Goal: Information Seeking & Learning: Compare options

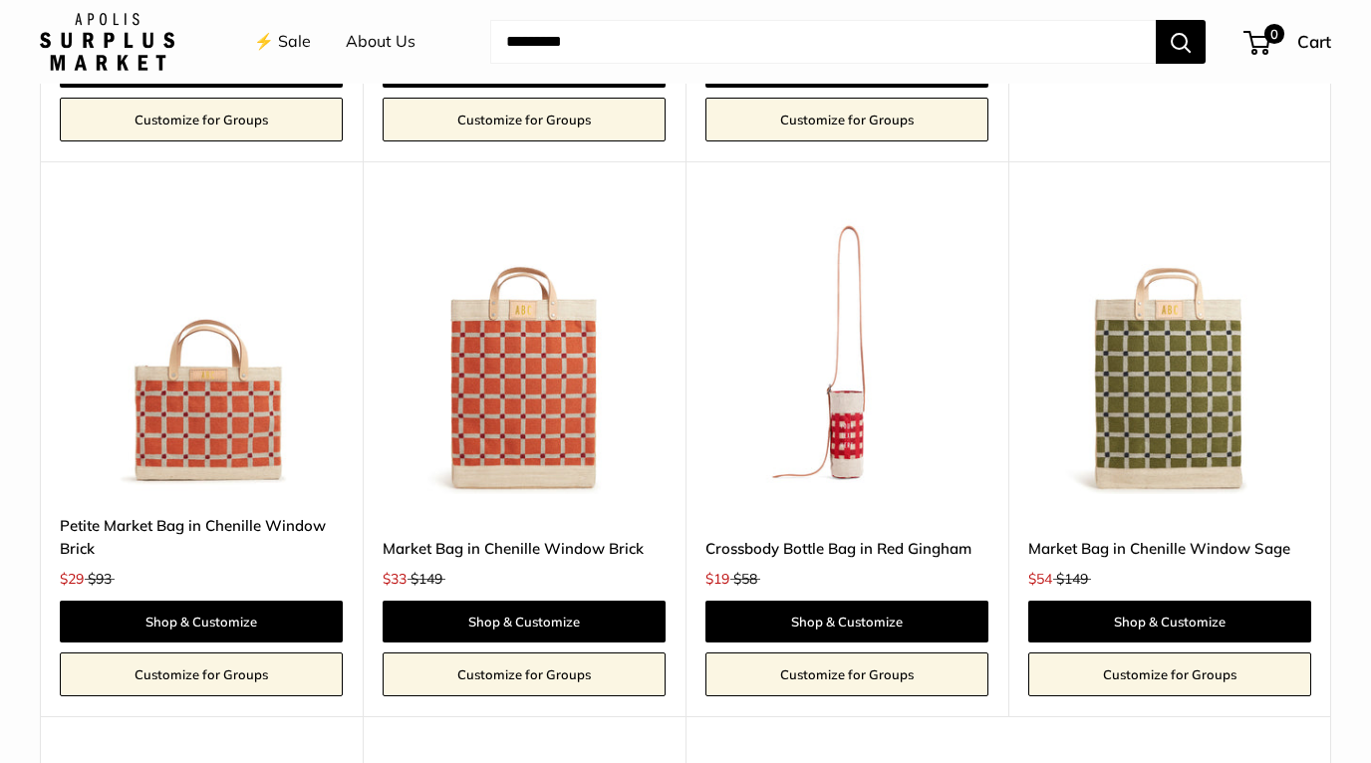
scroll to position [3733, 0]
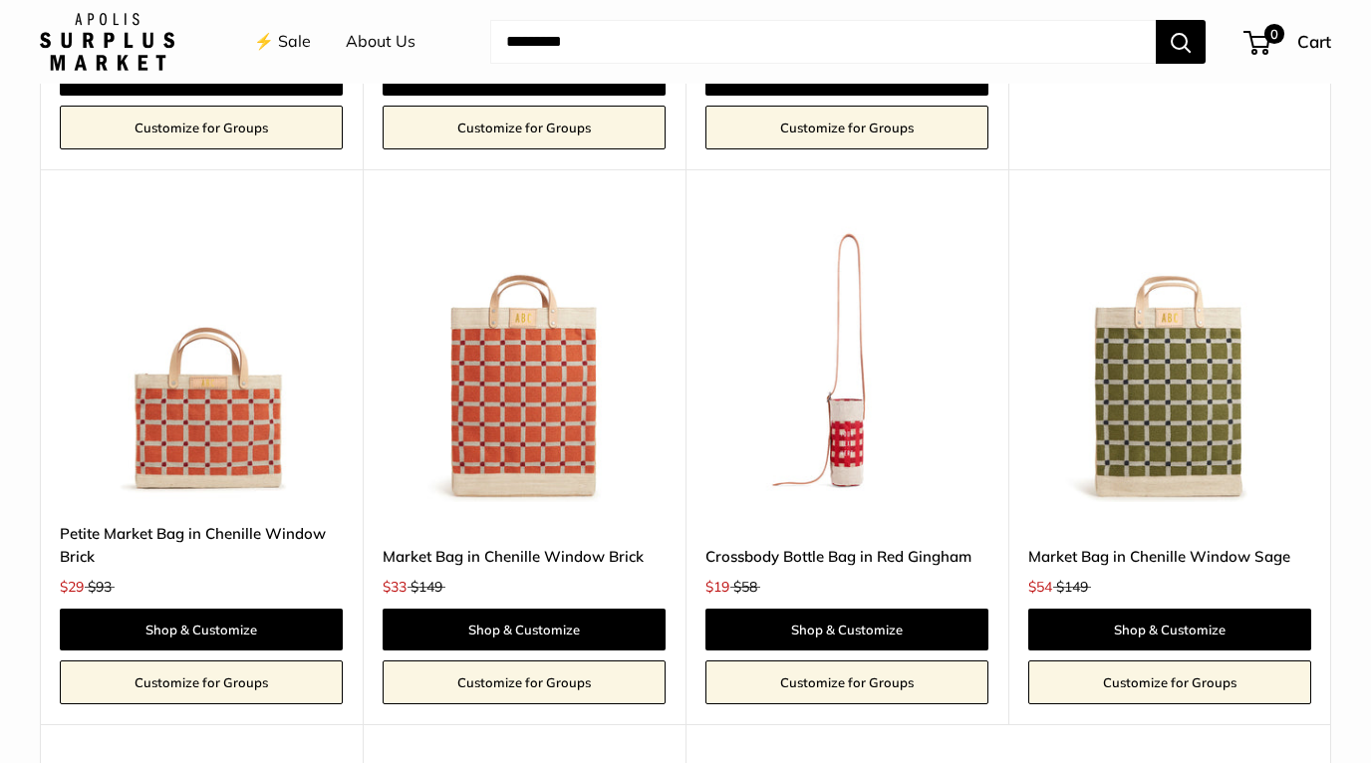
click at [0, 0] on img at bounding box center [0, 0] width 0 height 0
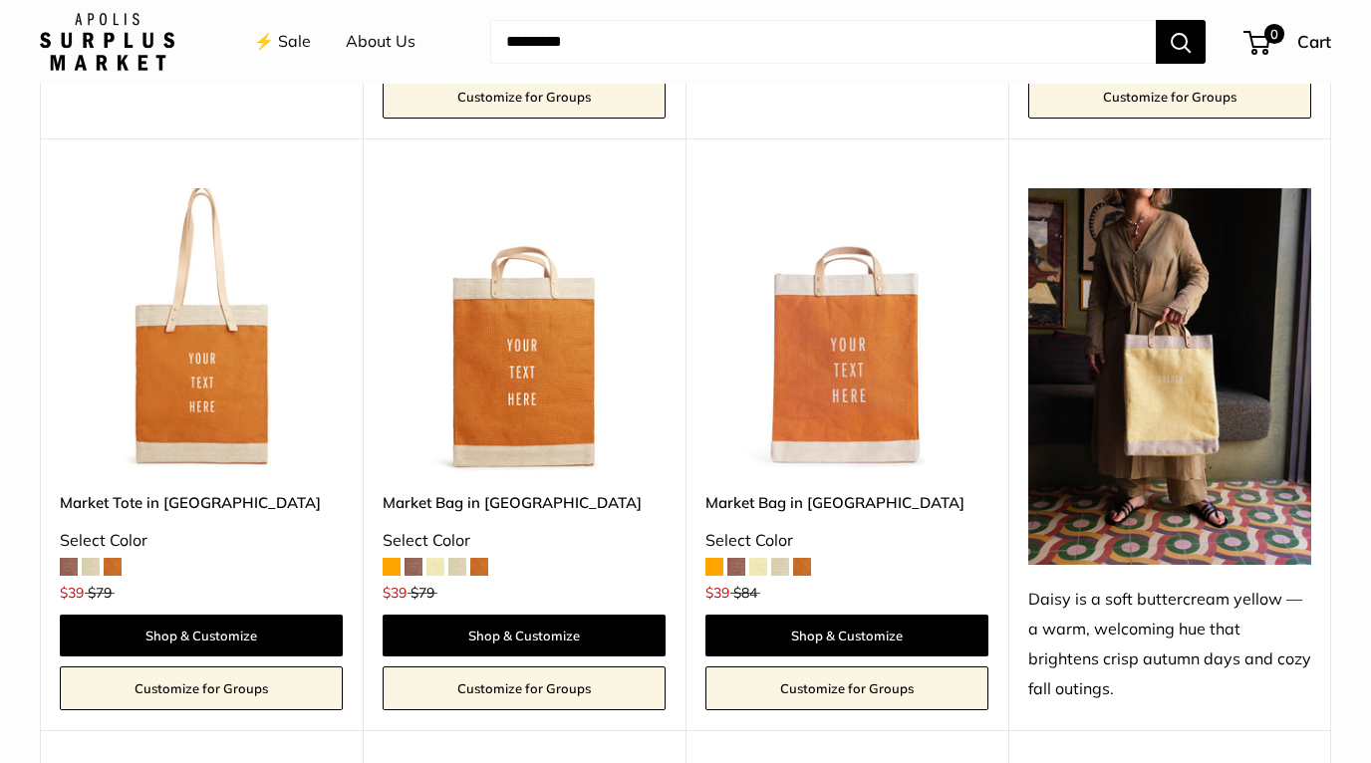
scroll to position [2580, 0]
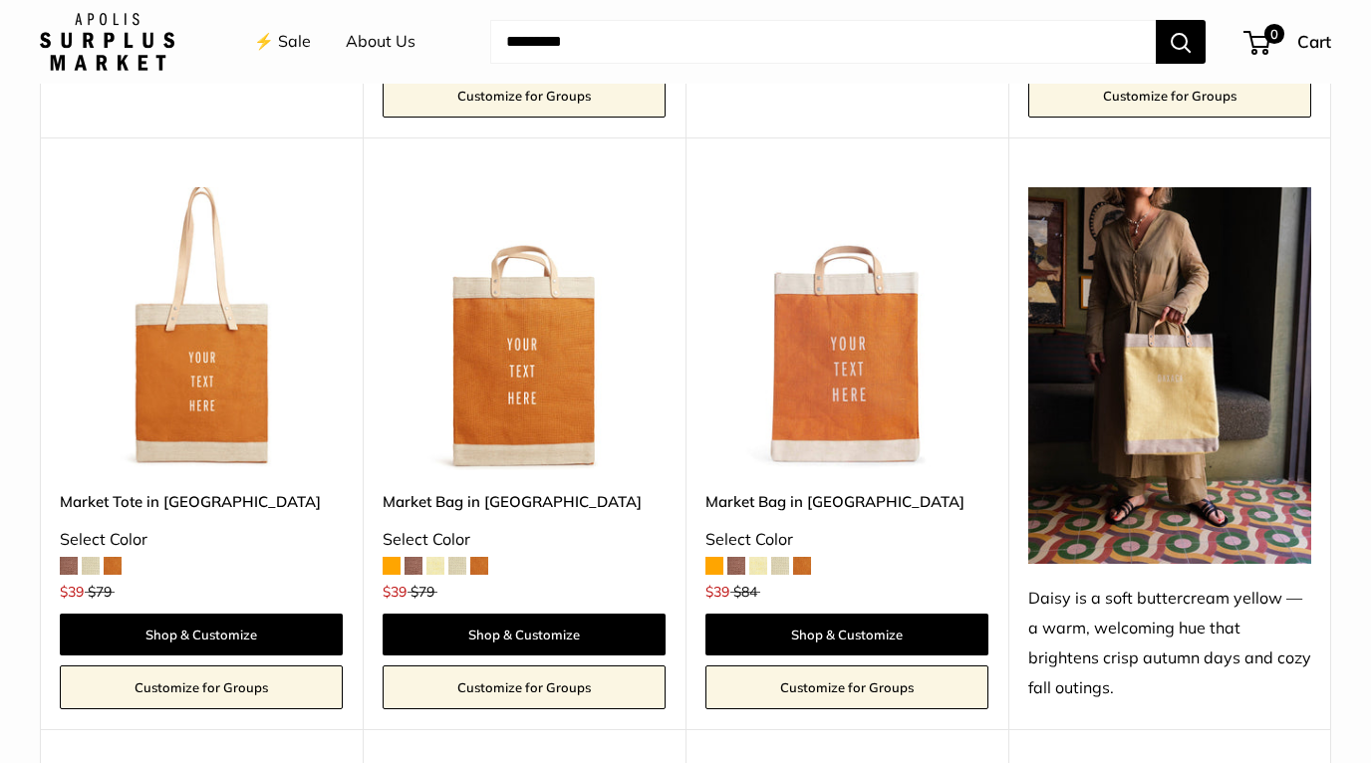
click at [65, 557] on span at bounding box center [69, 566] width 18 height 18
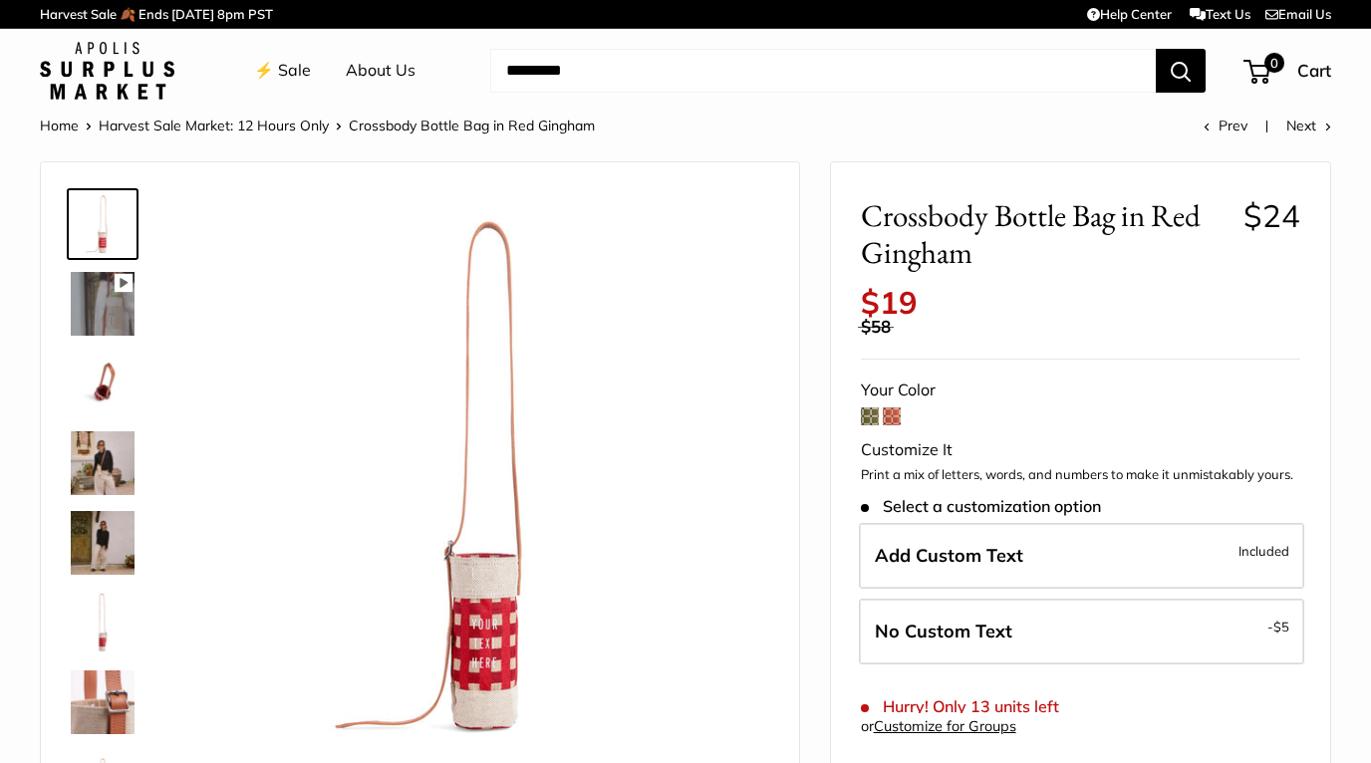
click at [107, 466] on img at bounding box center [103, 464] width 64 height 64
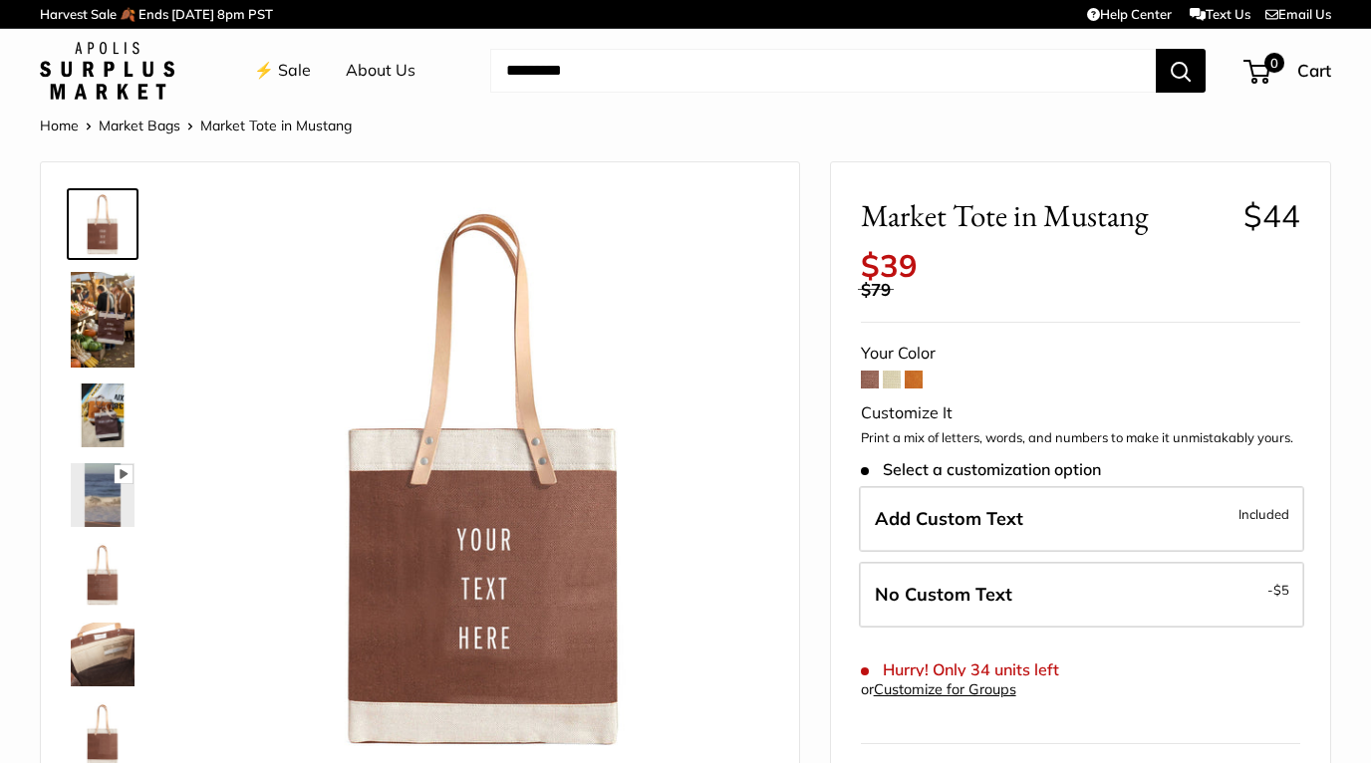
click at [890, 371] on span at bounding box center [892, 380] width 18 height 18
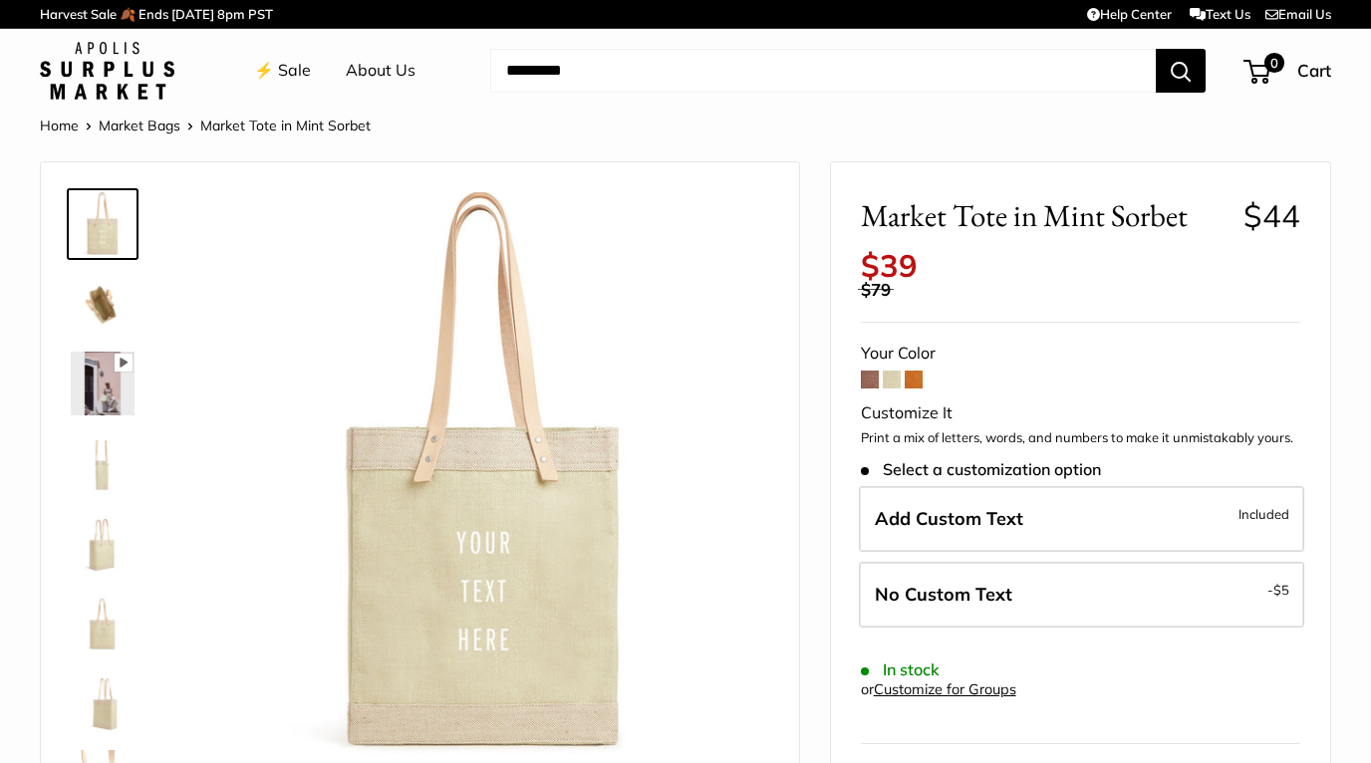
click at [917, 371] on span at bounding box center [914, 380] width 18 height 18
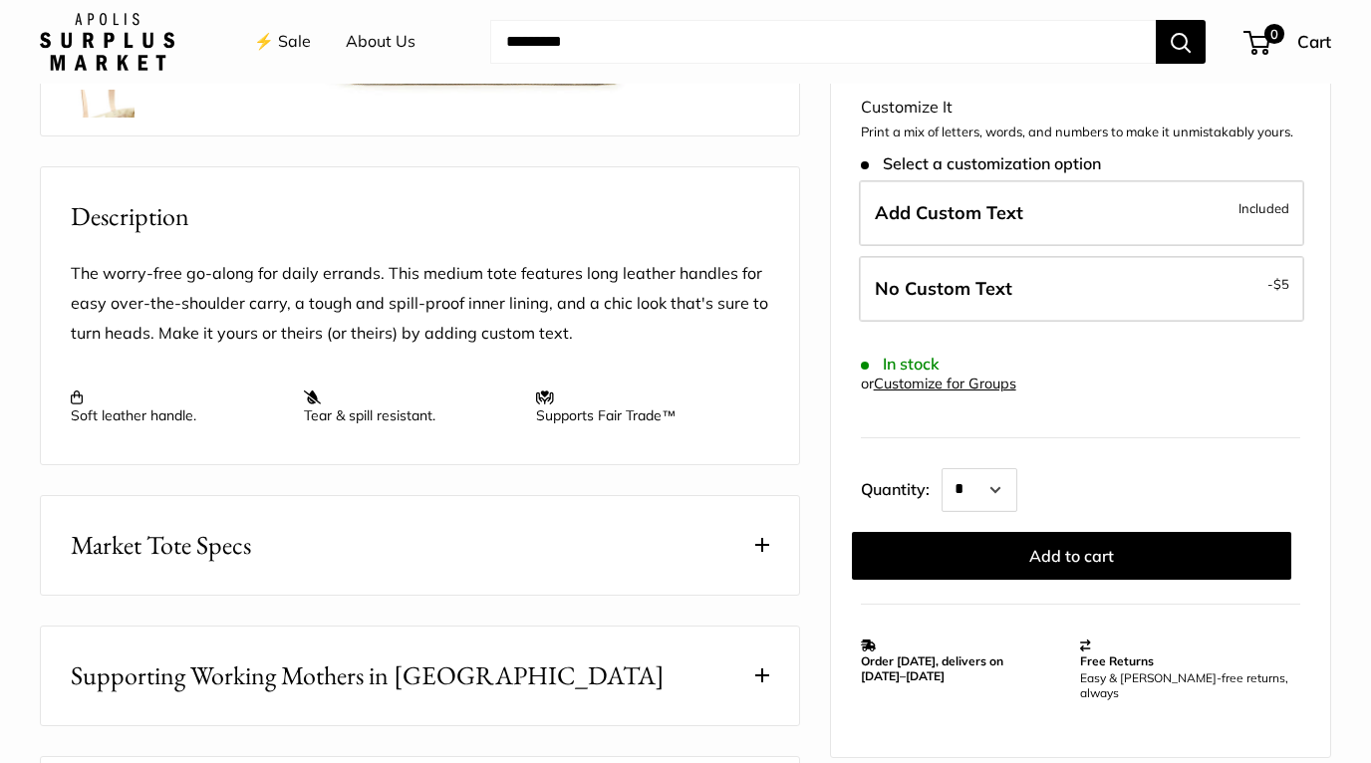
scroll to position [670, 0]
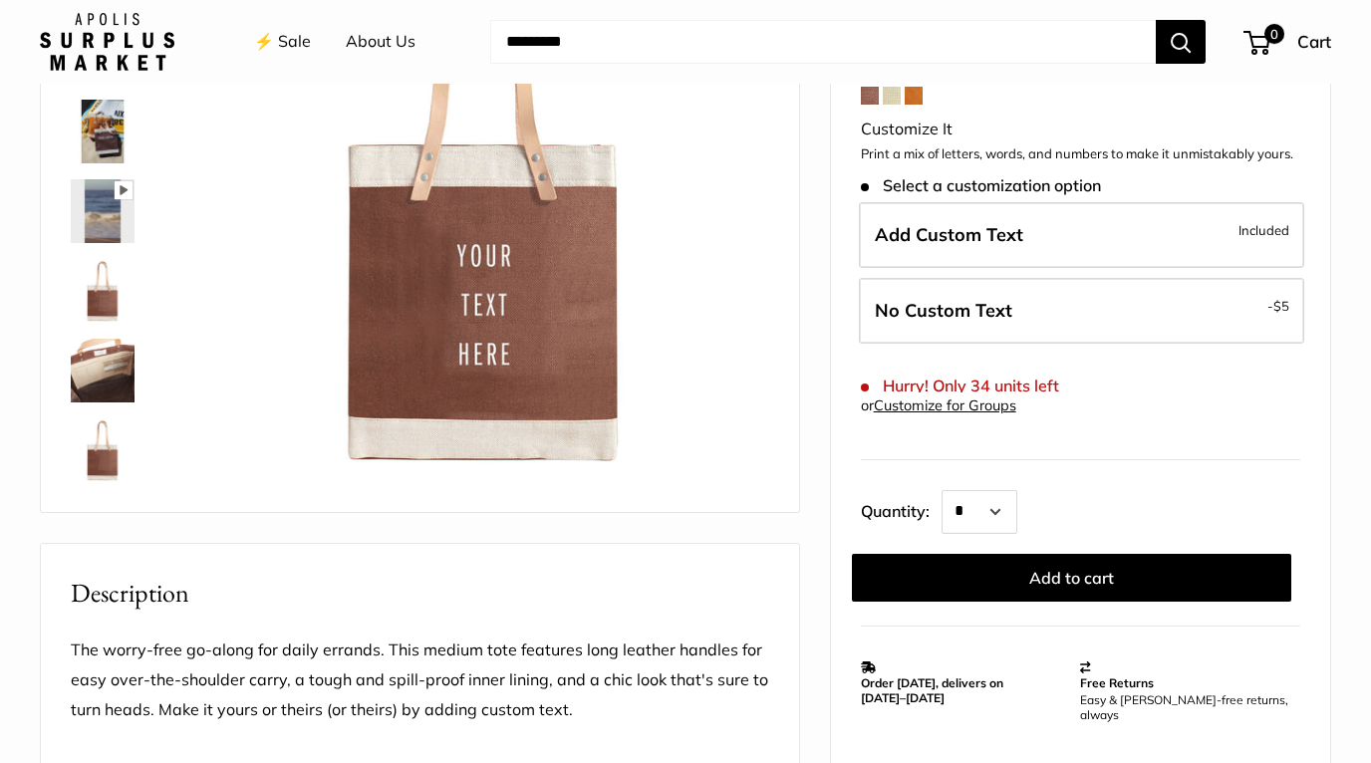
scroll to position [479, 0]
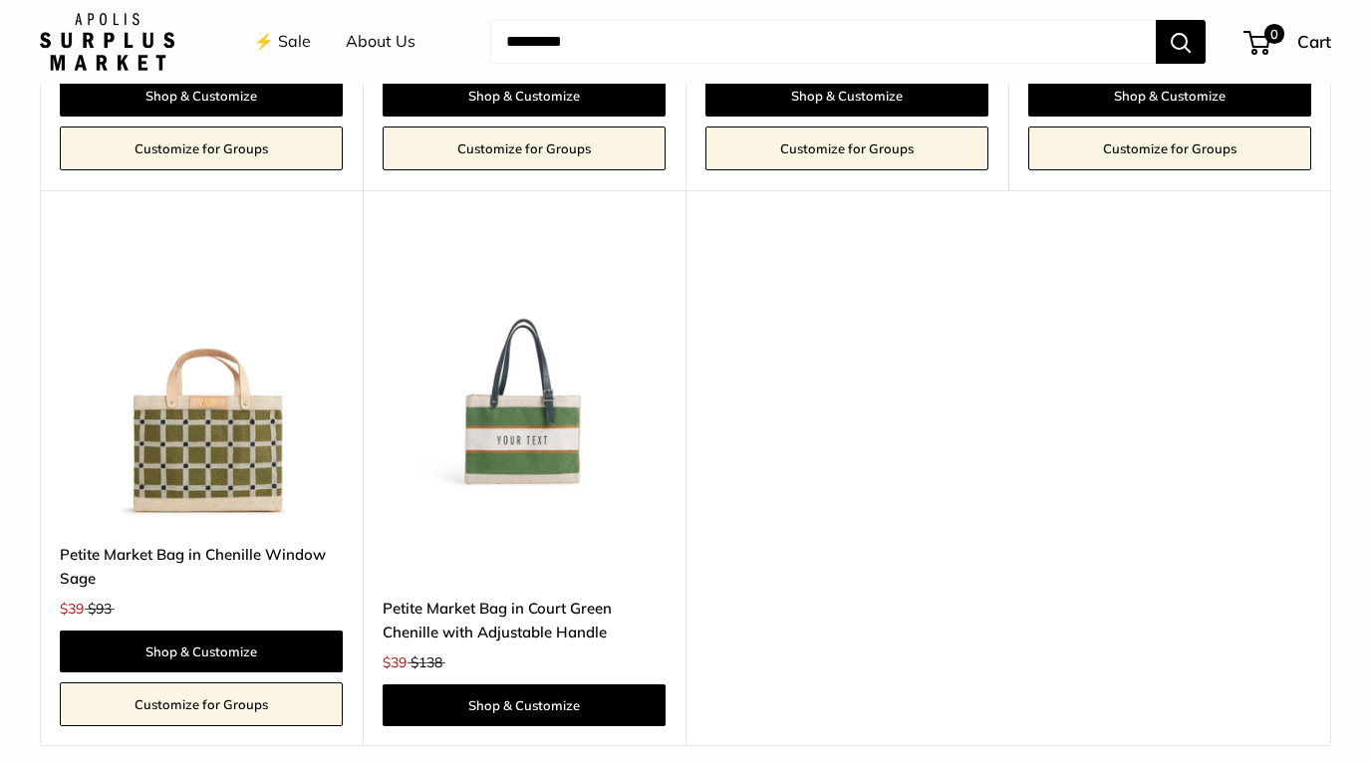
scroll to position [3978, 0]
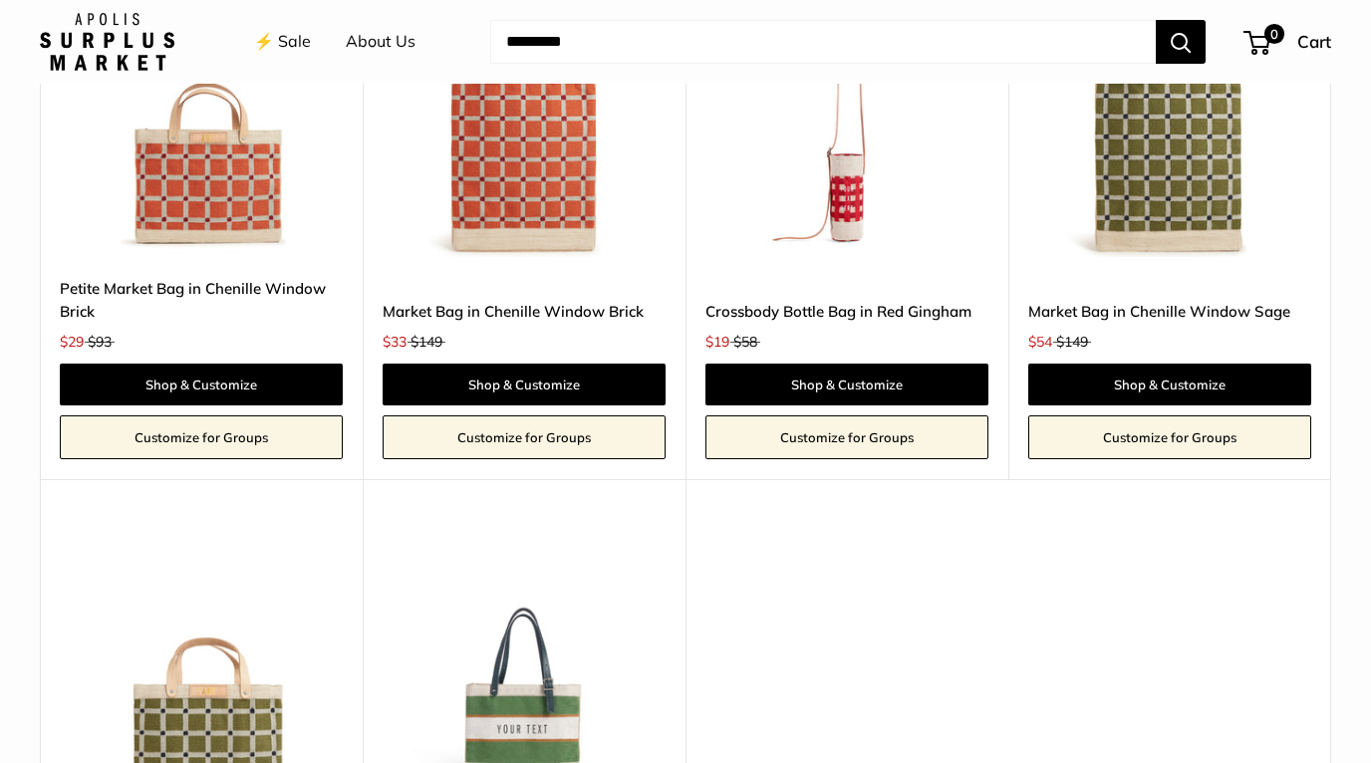
click at [0, 0] on img at bounding box center [0, 0] width 0 height 0
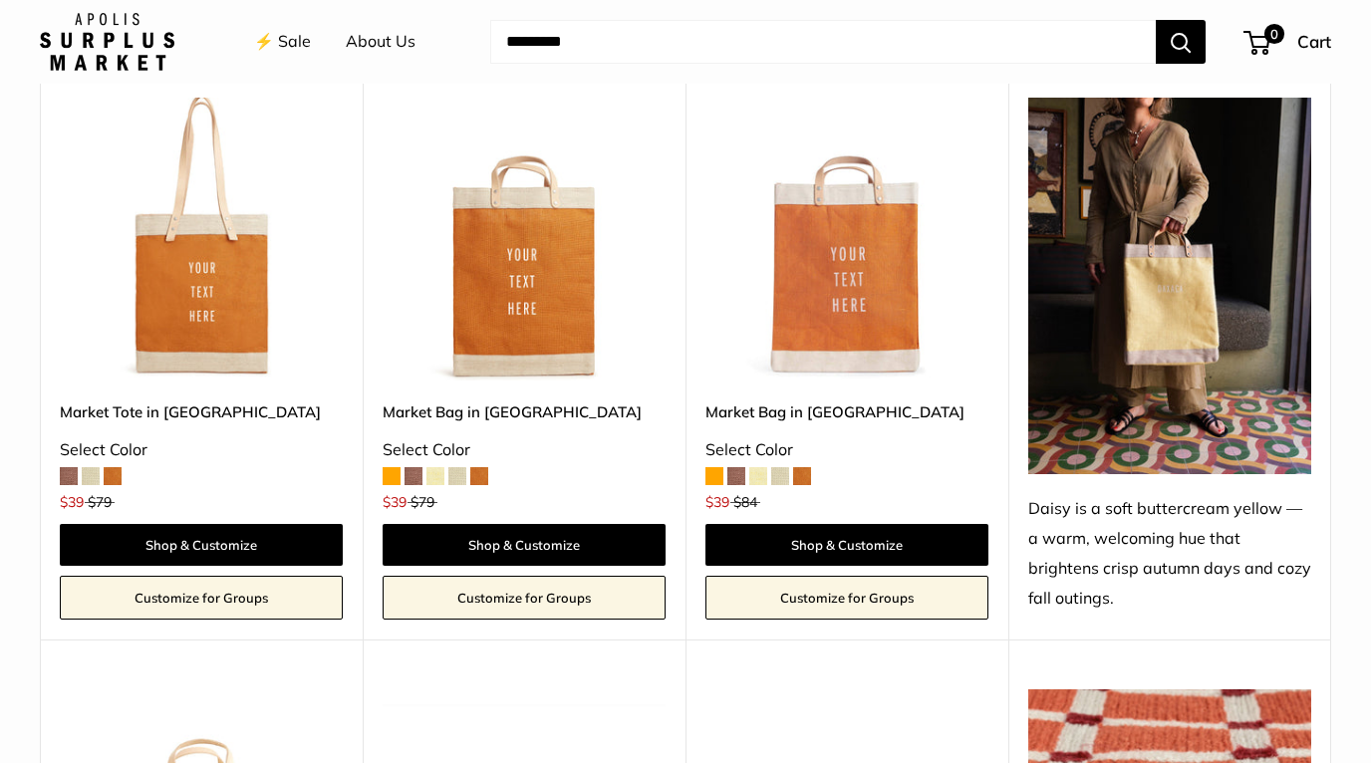
scroll to position [2657, 0]
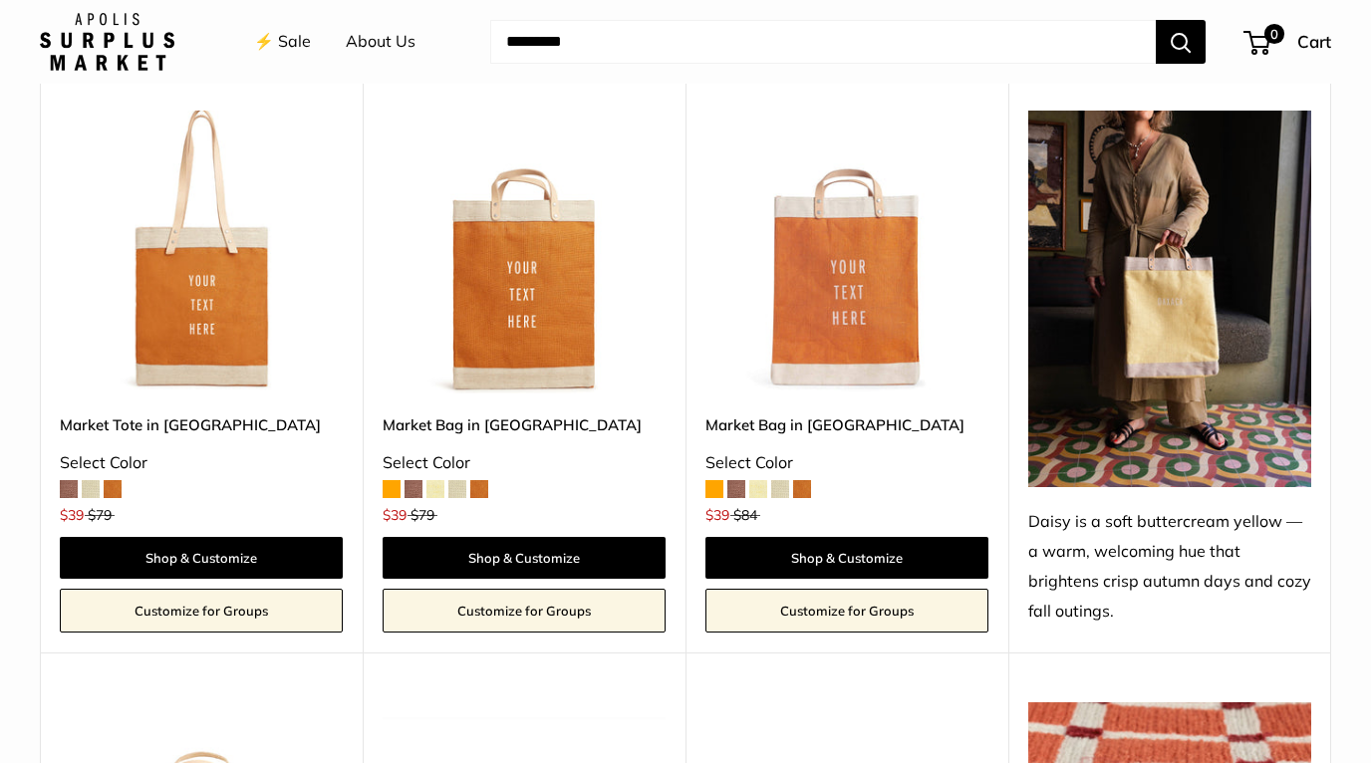
click at [458, 480] on span at bounding box center [458, 489] width 18 height 18
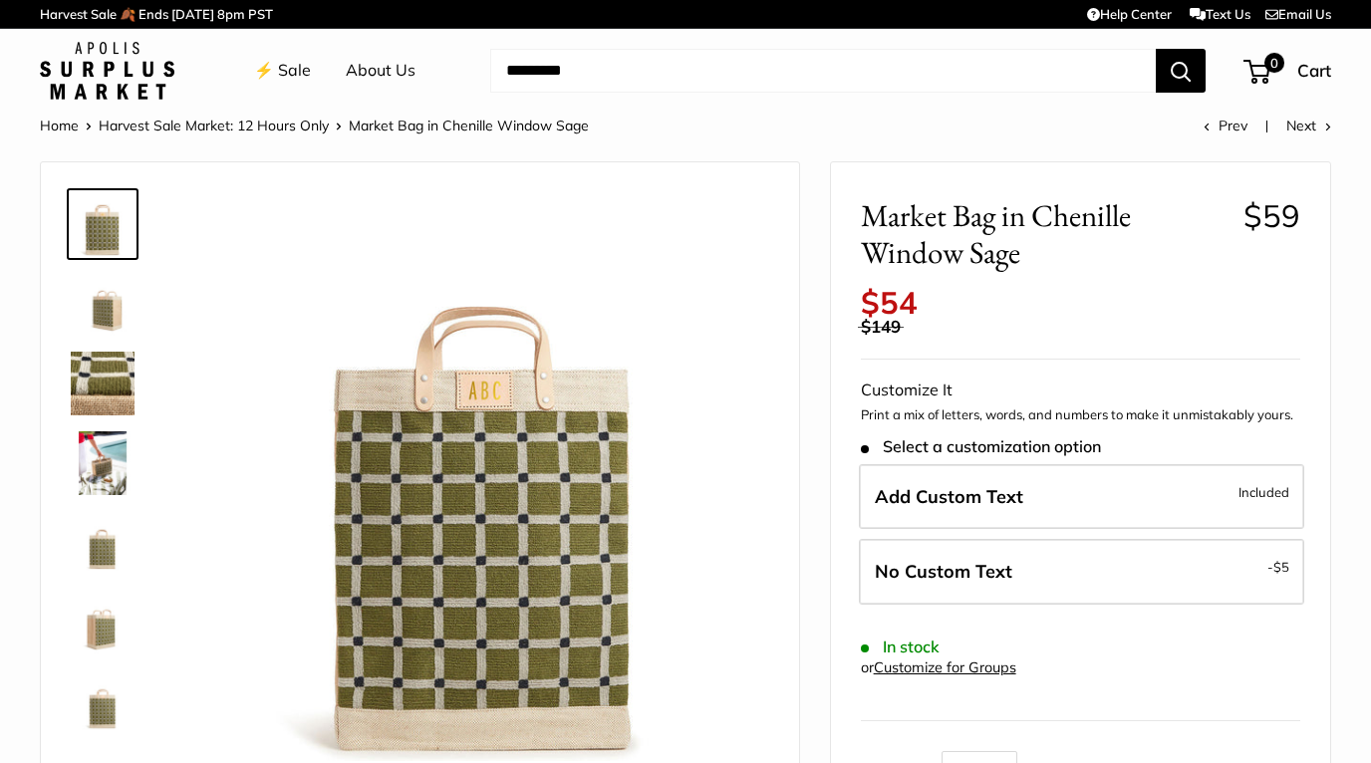
click at [110, 385] on img at bounding box center [103, 384] width 64 height 64
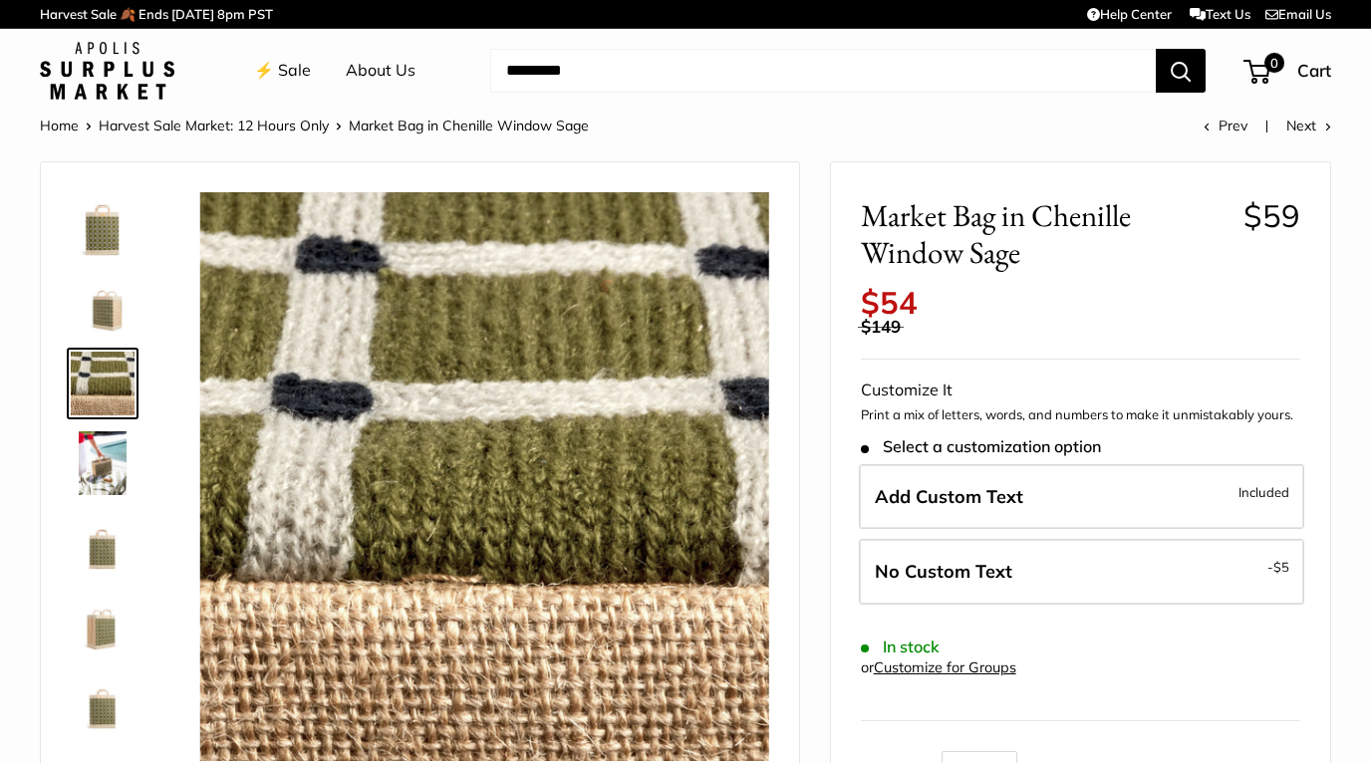
click at [109, 468] on img at bounding box center [103, 464] width 64 height 64
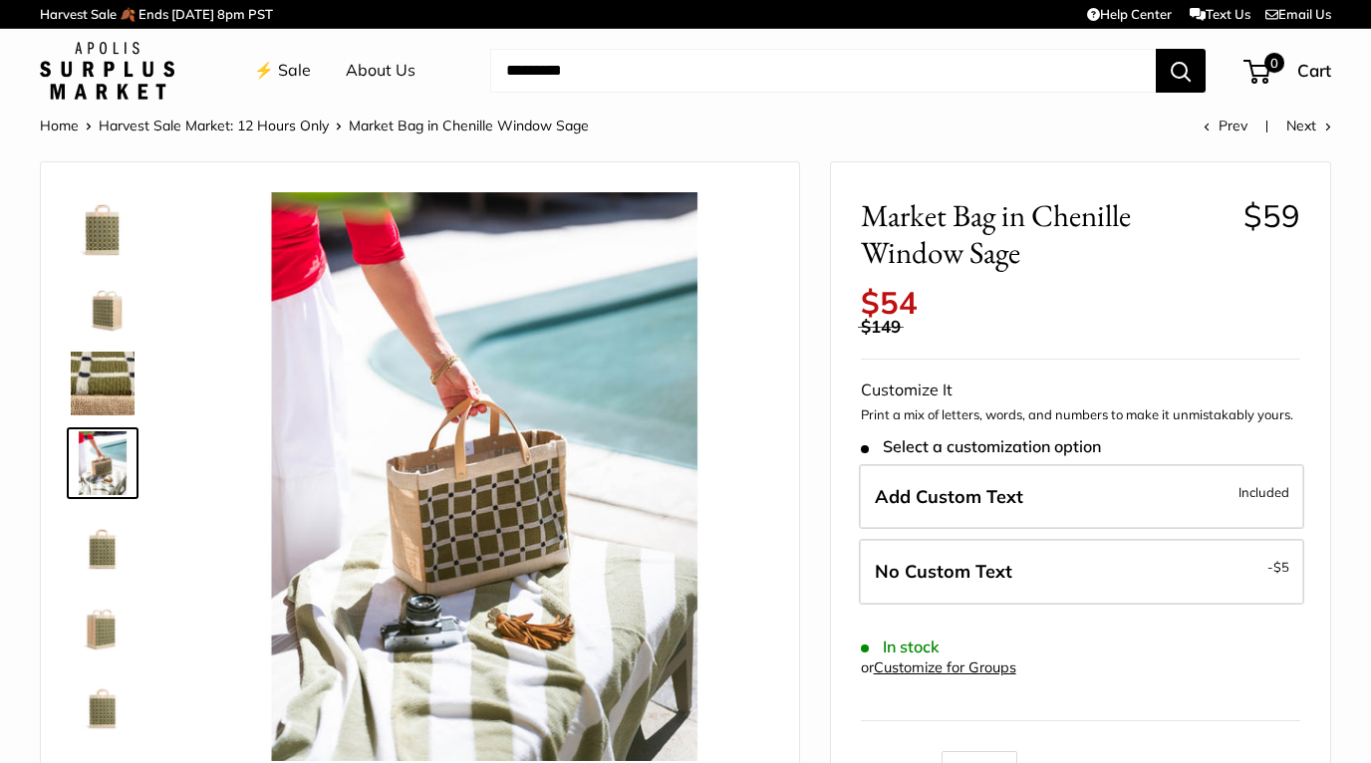
click at [109, 545] on img at bounding box center [103, 543] width 64 height 64
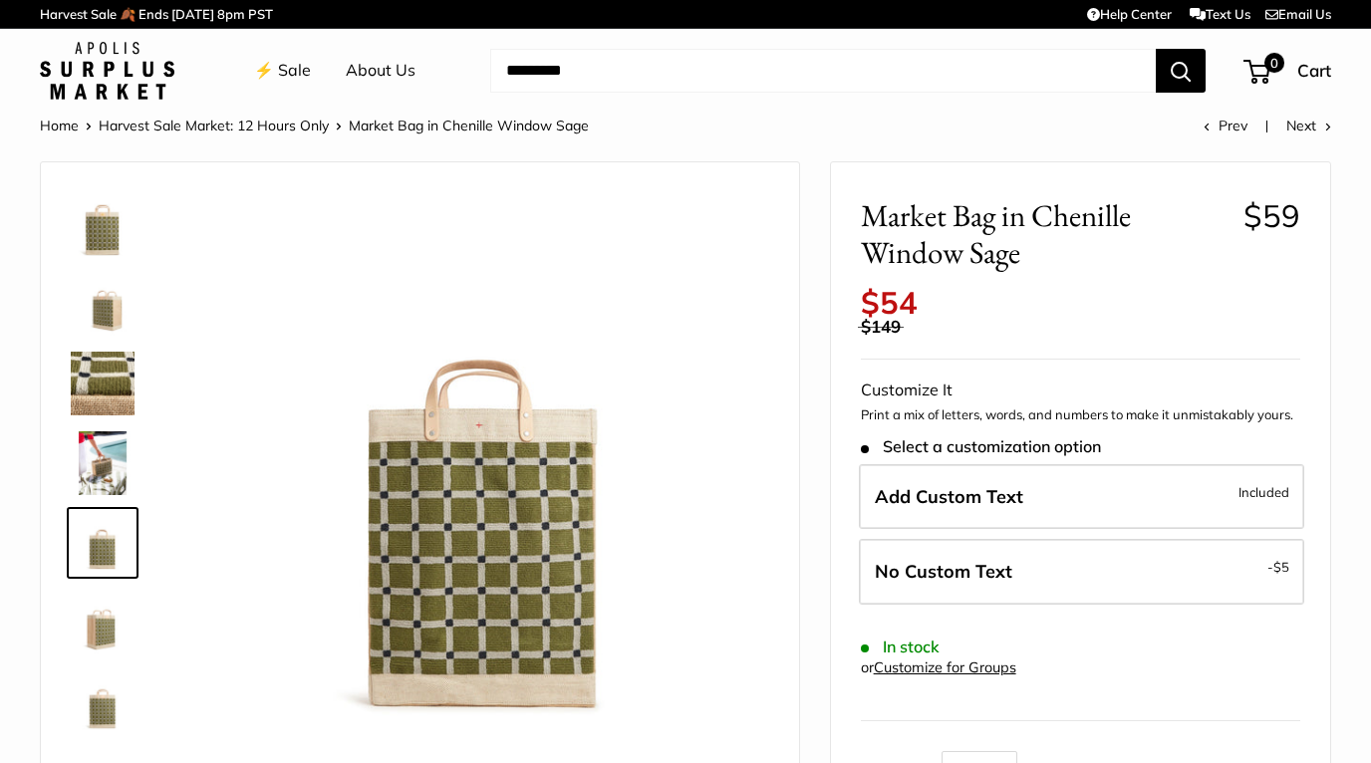
click at [104, 623] on img at bounding box center [103, 623] width 64 height 64
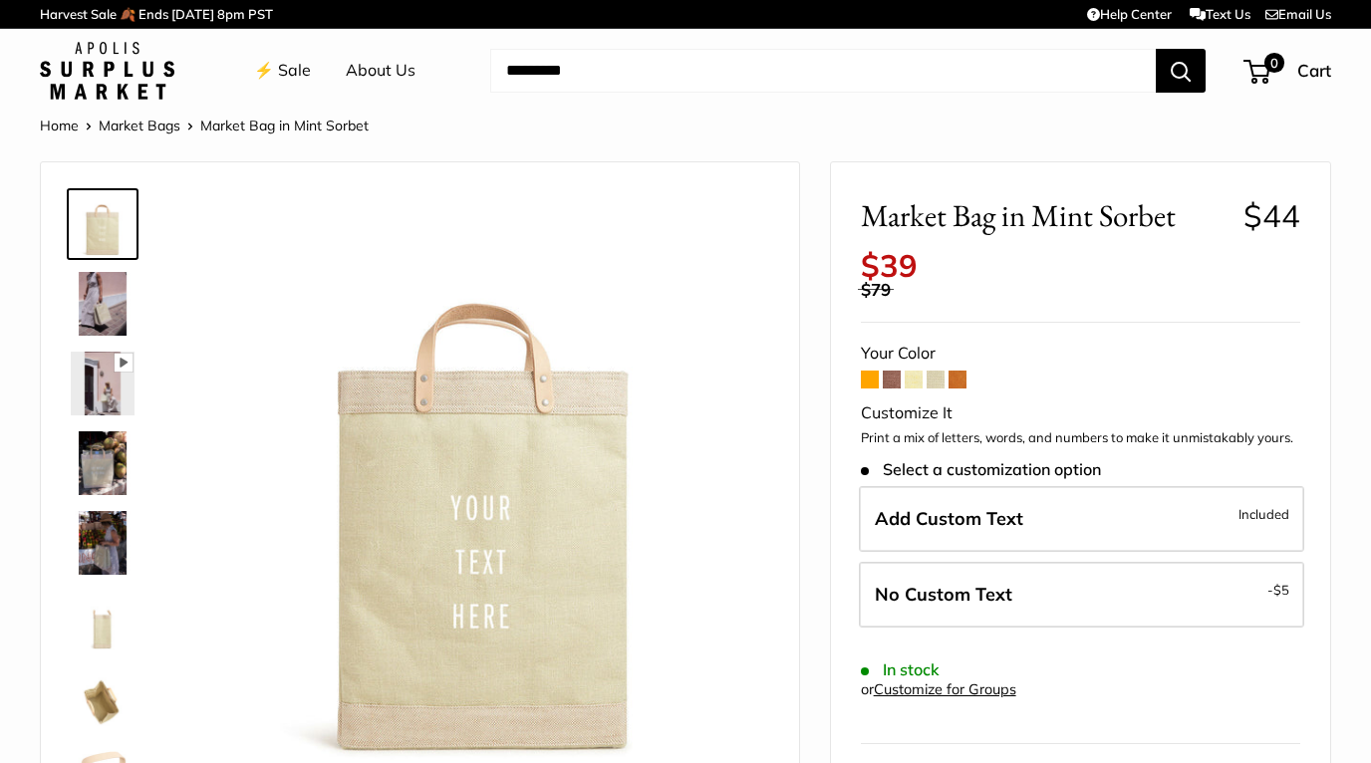
click at [914, 371] on span at bounding box center [914, 380] width 18 height 18
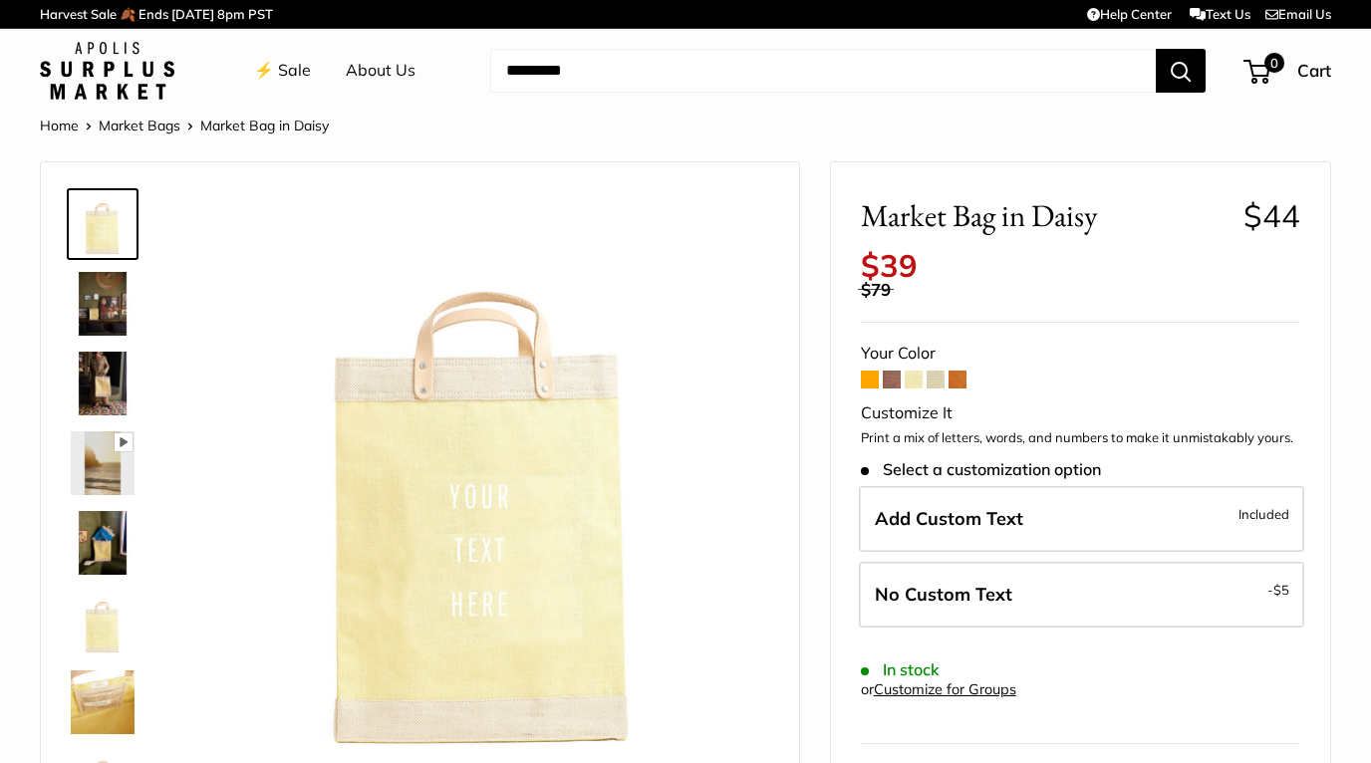
click at [891, 371] on span at bounding box center [892, 380] width 18 height 18
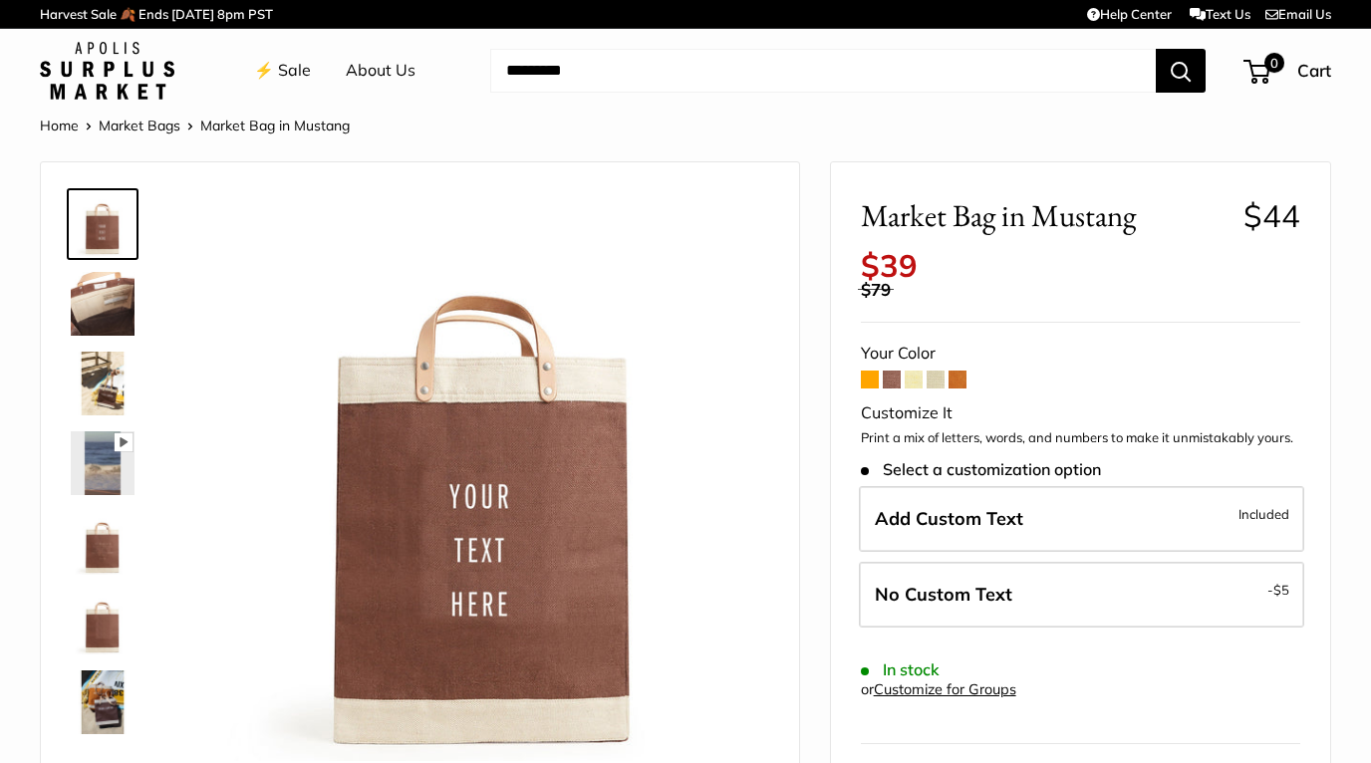
click at [107, 695] on img at bounding box center [103, 703] width 64 height 64
